Goal: Task Accomplishment & Management: Manage account settings

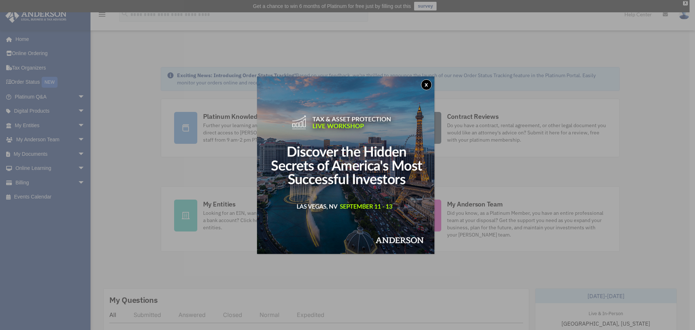
click at [429, 84] on button "x" at bounding box center [426, 84] width 11 height 11
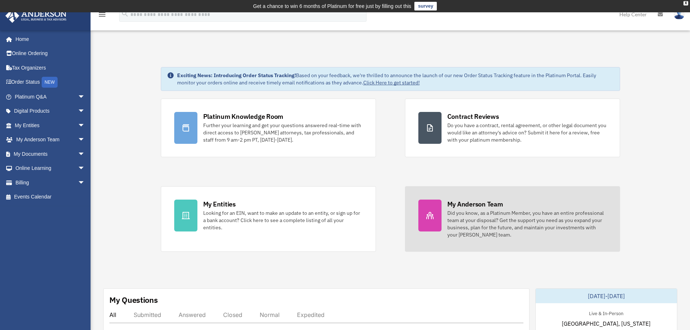
click at [516, 223] on div "Did you know, as a Platinum Member, you have an entire professional team at you…" at bounding box center [526, 223] width 159 height 29
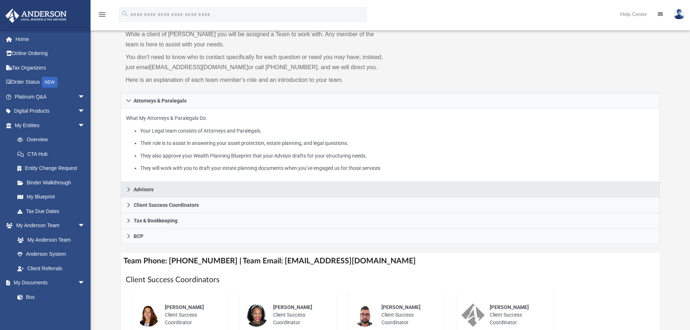
scroll to position [72, 0]
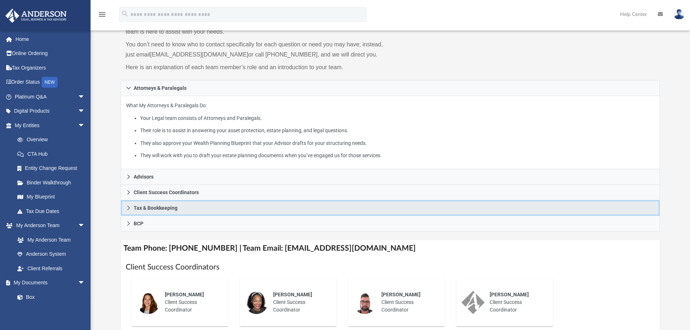
click at [136, 209] on span "Tax & Bookkeeping" at bounding box center [156, 207] width 44 height 5
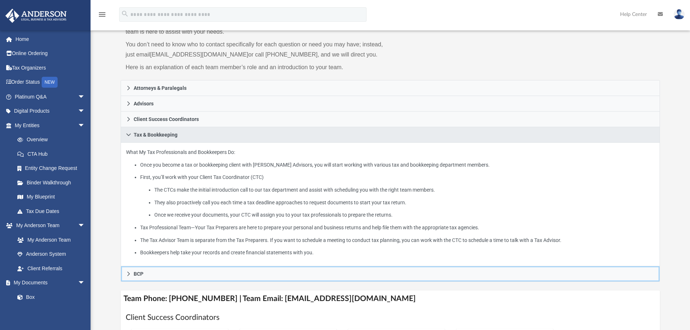
click at [136, 209] on div "Who is on my team and who will I work with: While a client of Anderson you will…" at bounding box center [390, 294] width 539 height 608
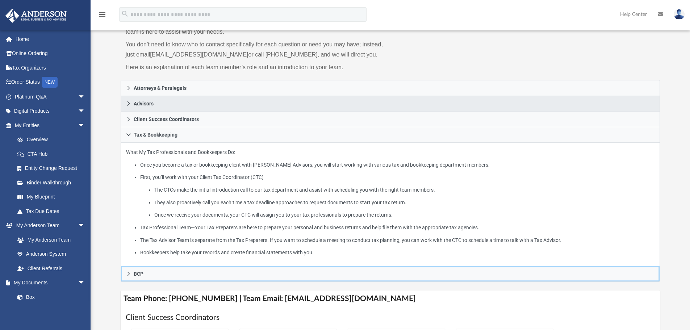
scroll to position [36, 0]
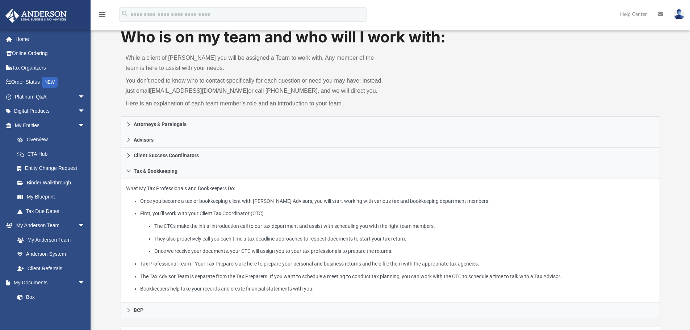
click at [422, 104] on div "Who is on my team and who will I work with: While a client of Anderson you will…" at bounding box center [390, 71] width 539 height 90
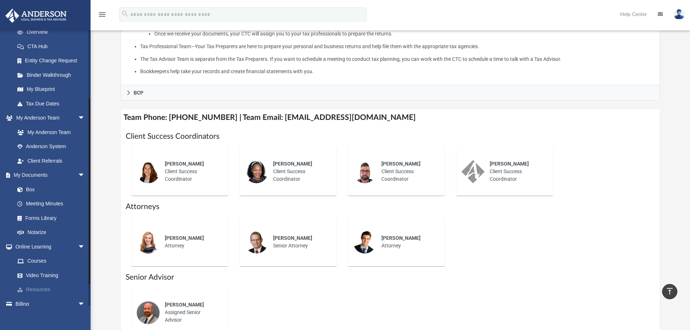
scroll to position [109, 0]
click at [39, 201] on link "Meeting Minutes" at bounding box center [53, 202] width 86 height 14
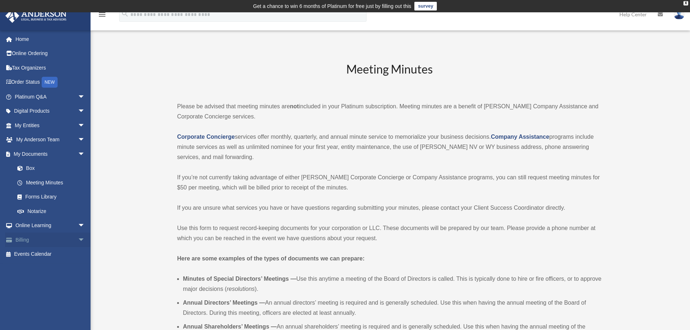
click at [28, 239] on link "Billing arrow_drop_down" at bounding box center [50, 239] width 91 height 14
click at [78, 239] on span "arrow_drop_down" at bounding box center [85, 239] width 14 height 15
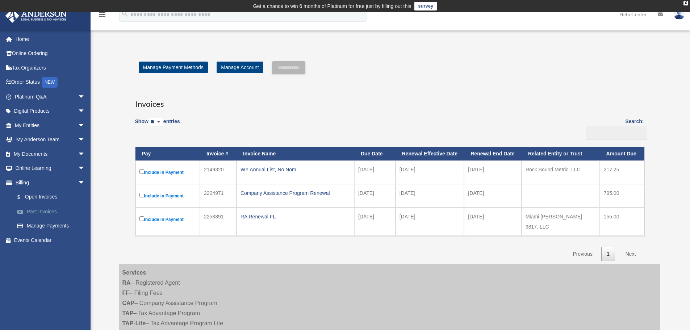
click at [39, 213] on link "Past Invoices" at bounding box center [53, 211] width 86 height 14
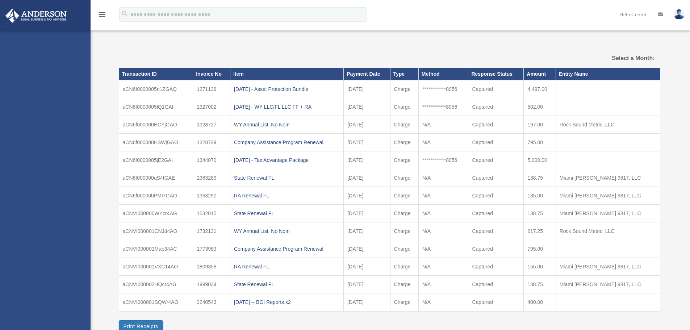
select select
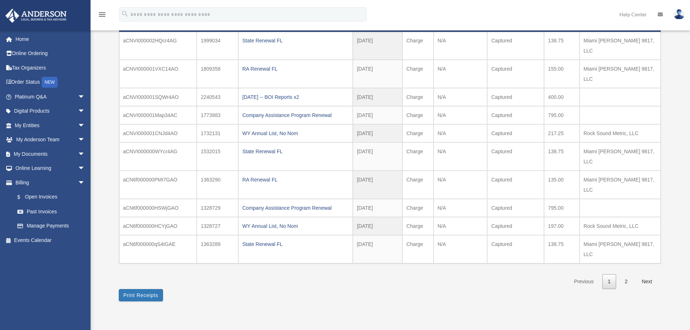
scroll to position [109, 0]
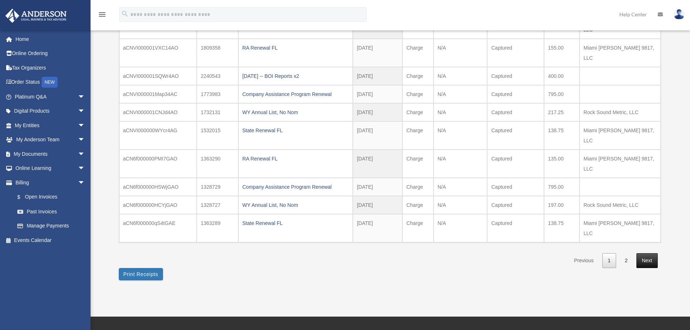
click at [648, 253] on link "Next" at bounding box center [646, 260] width 21 height 15
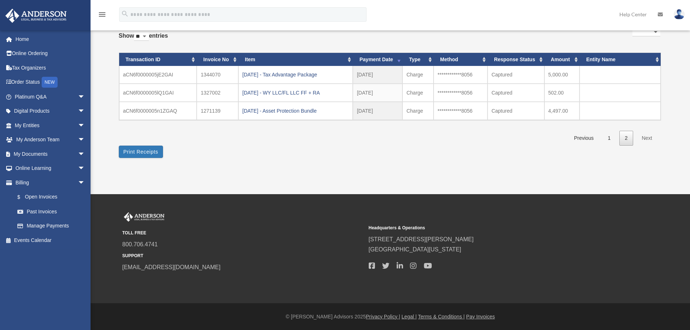
scroll to position [53, 0]
click at [610, 139] on link "1" at bounding box center [609, 138] width 14 height 15
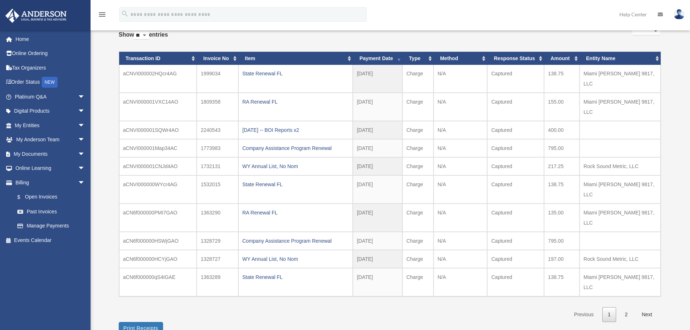
scroll to position [72, 0]
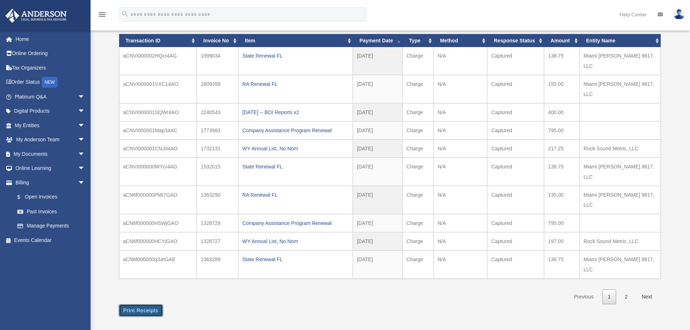
drag, startPoint x: 148, startPoint y: 259, endPoint x: 563, endPoint y: 283, distance: 415.2
click at [148, 304] on button "Print Receipts" at bounding box center [141, 310] width 44 height 12
click at [627, 289] on link "2" at bounding box center [626, 296] width 14 height 15
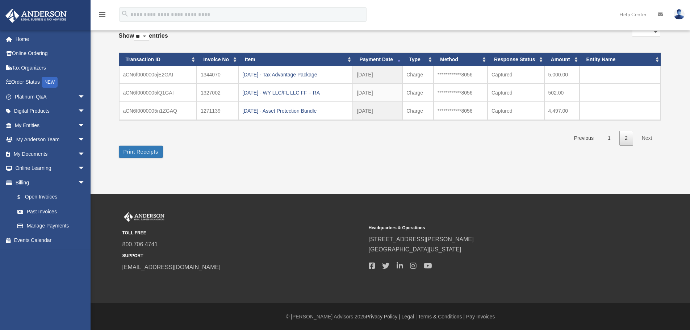
scroll to position [53, 0]
click at [613, 140] on link "1" at bounding box center [609, 138] width 14 height 15
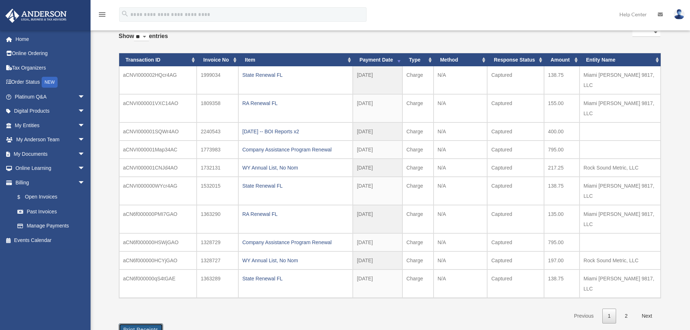
drag, startPoint x: 141, startPoint y: 277, endPoint x: 534, endPoint y: 281, distance: 393.5
click at [141, 323] on button "Print Receipts" at bounding box center [141, 329] width 44 height 12
